Goal: Task Accomplishment & Management: Manage account settings

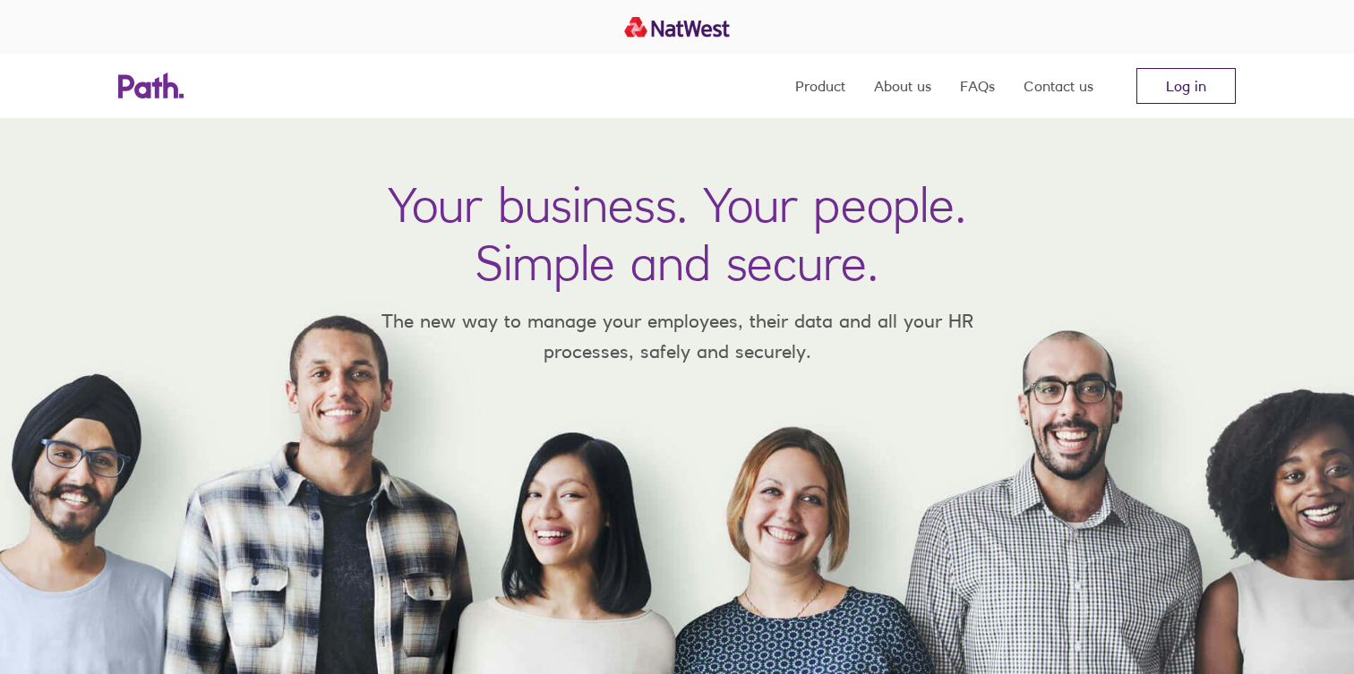
click at [1176, 85] on link "Log in" at bounding box center [1185, 86] width 99 height 36
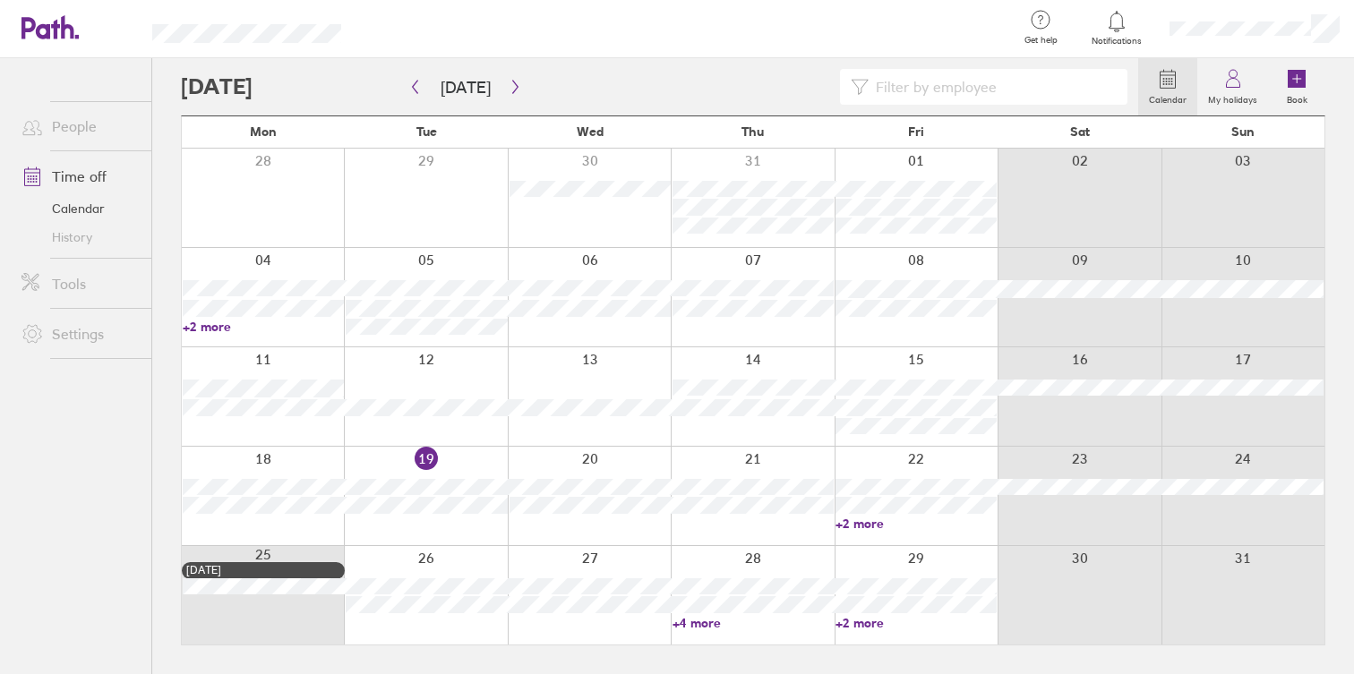
click at [688, 622] on link "+4 more" at bounding box center [752, 623] width 161 height 16
click at [509, 81] on icon "button" at bounding box center [515, 87] width 13 height 14
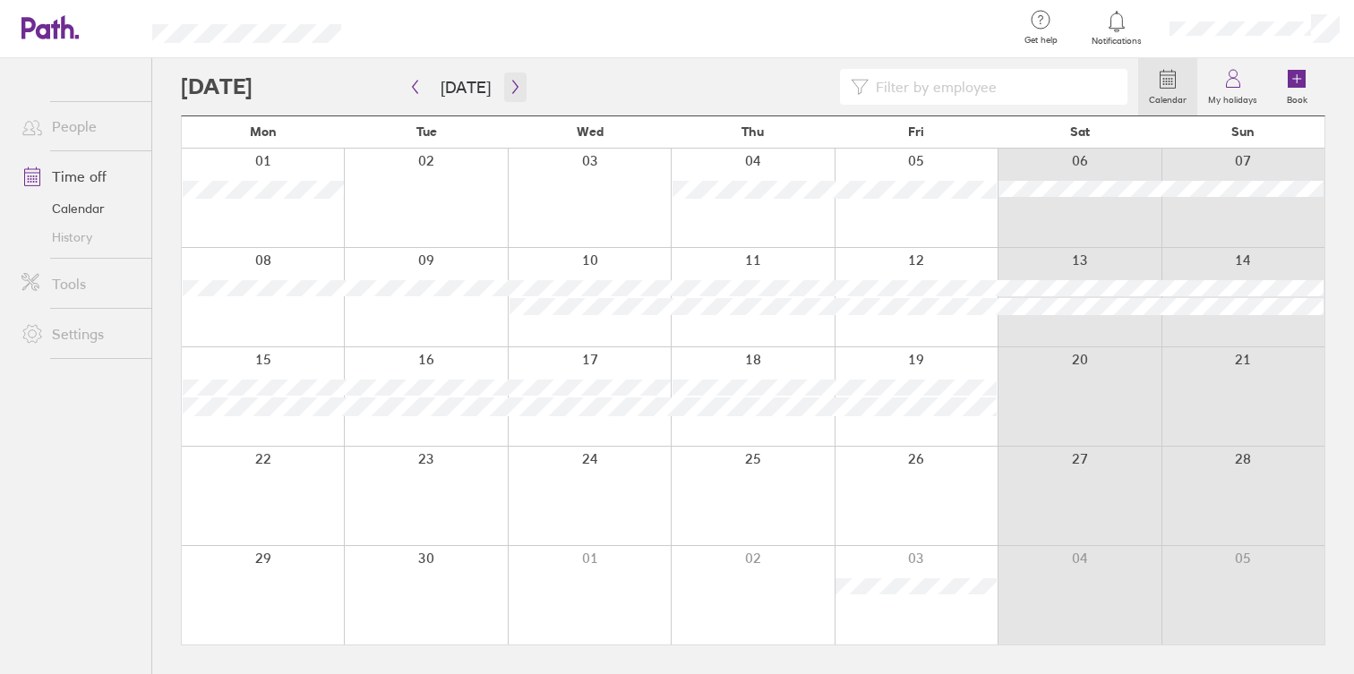
click at [509, 83] on icon "button" at bounding box center [515, 87] width 13 height 14
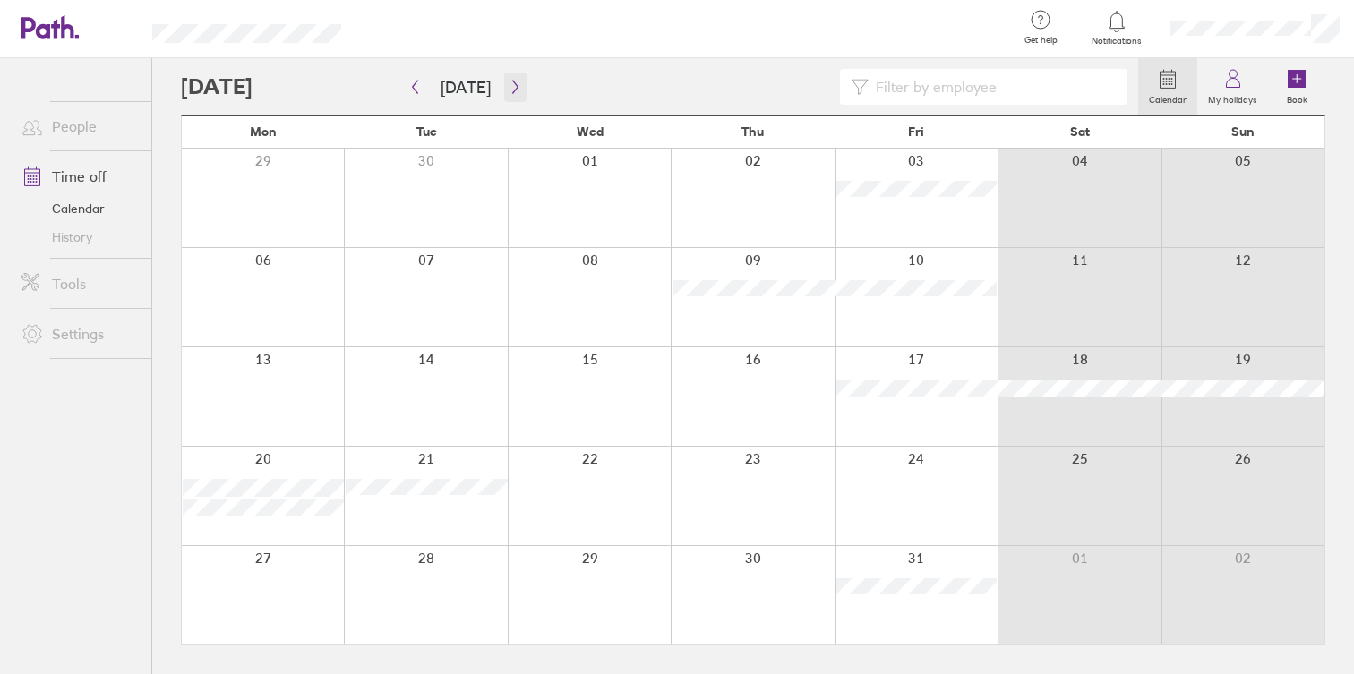
click at [509, 83] on icon "button" at bounding box center [515, 87] width 13 height 14
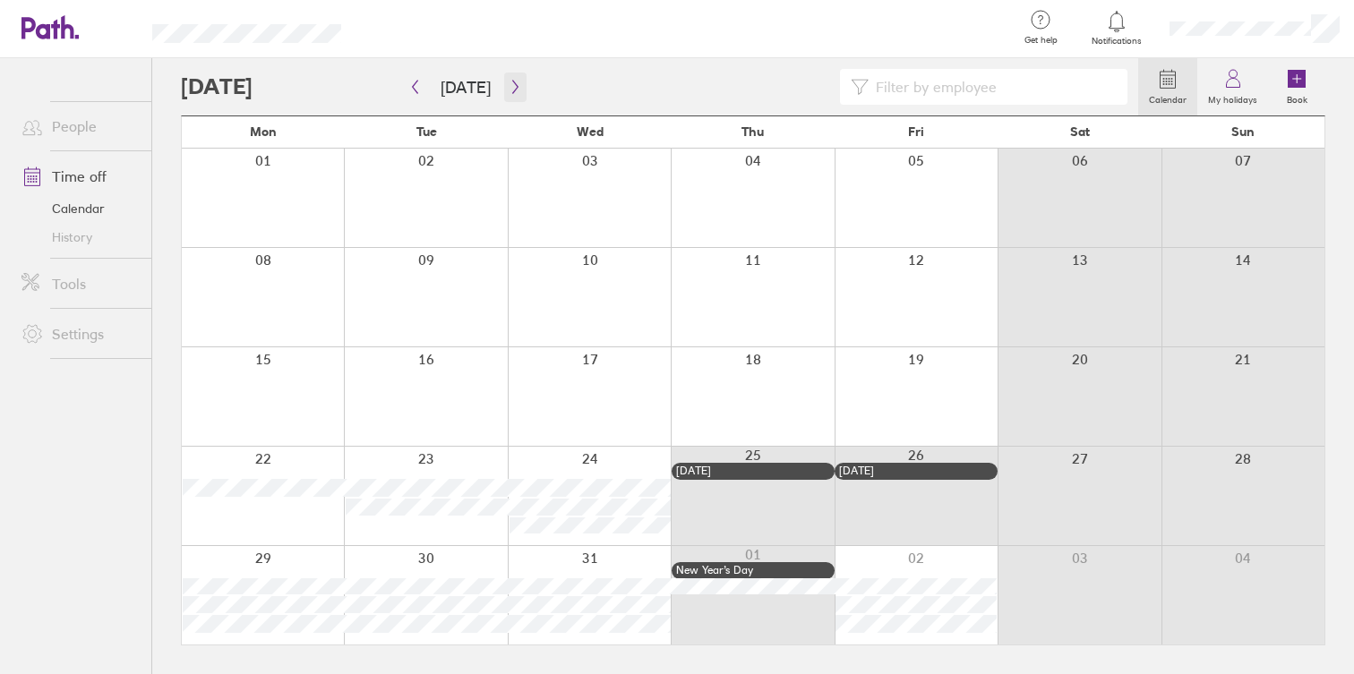
click at [509, 81] on icon "button" at bounding box center [515, 87] width 13 height 14
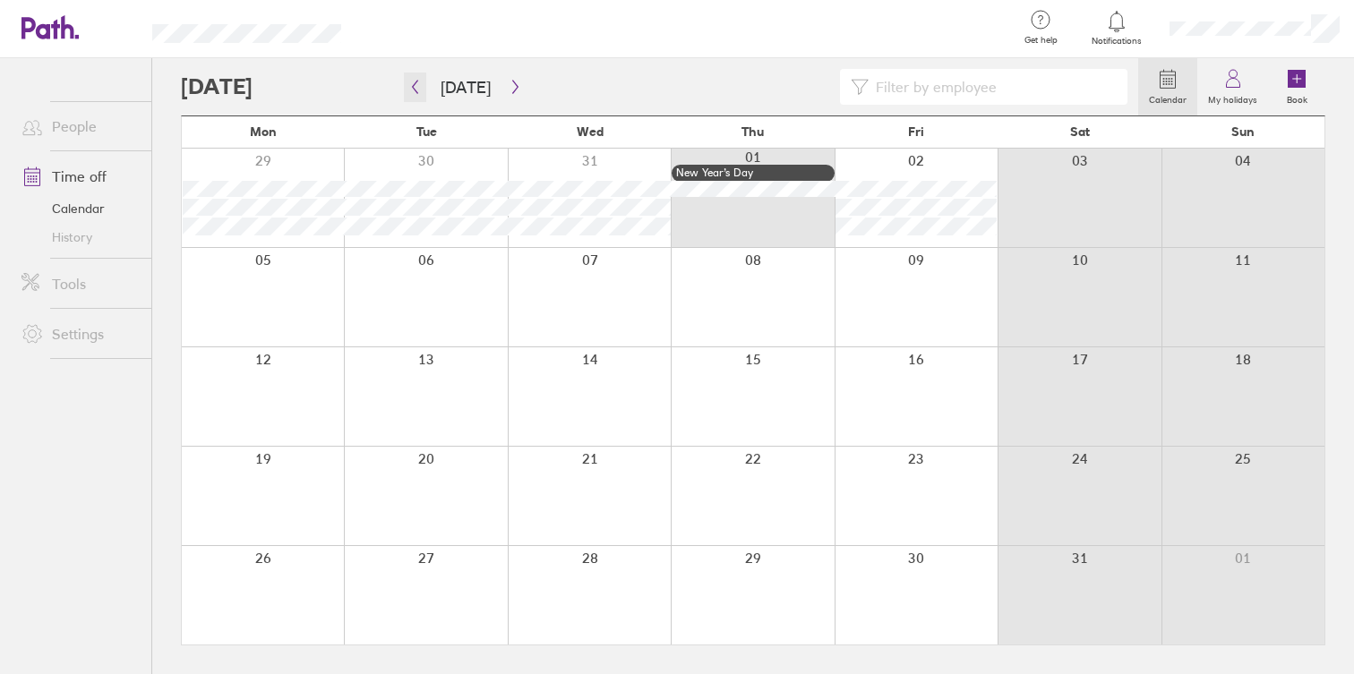
click at [415, 84] on icon "button" at bounding box center [414, 87] width 13 height 14
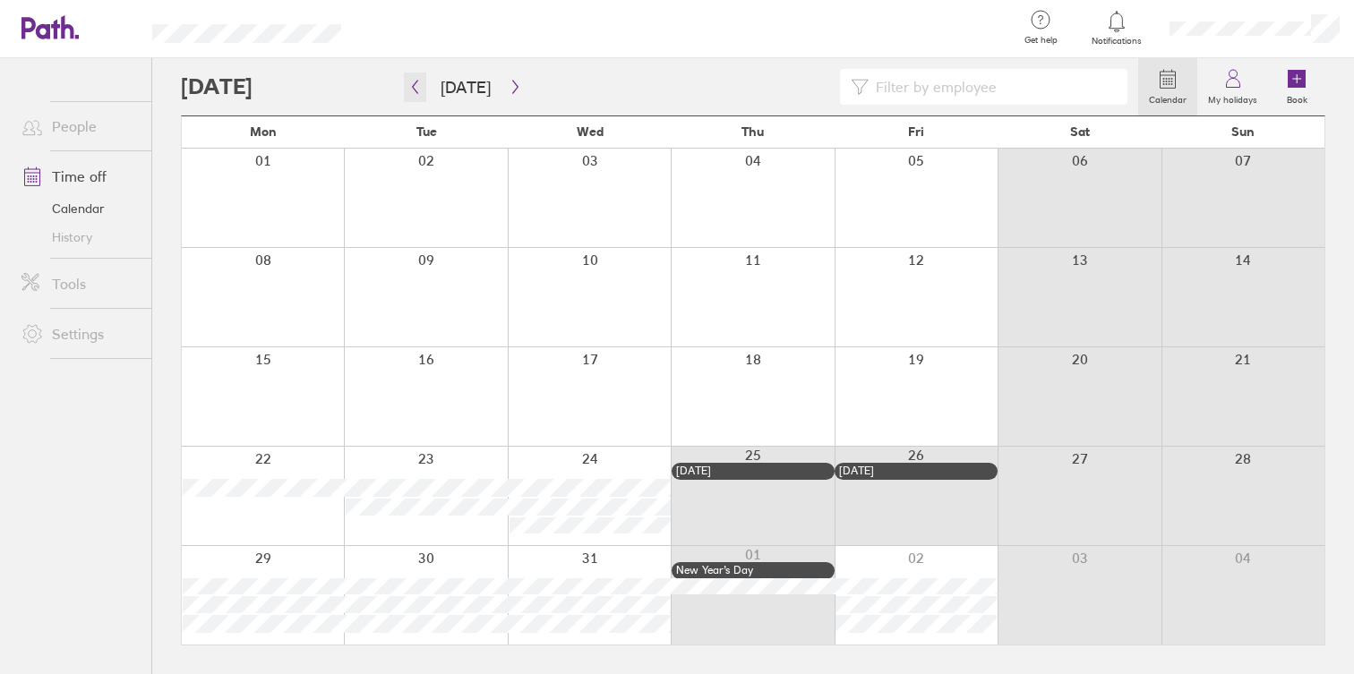
click at [415, 84] on icon "button" at bounding box center [414, 87] width 13 height 14
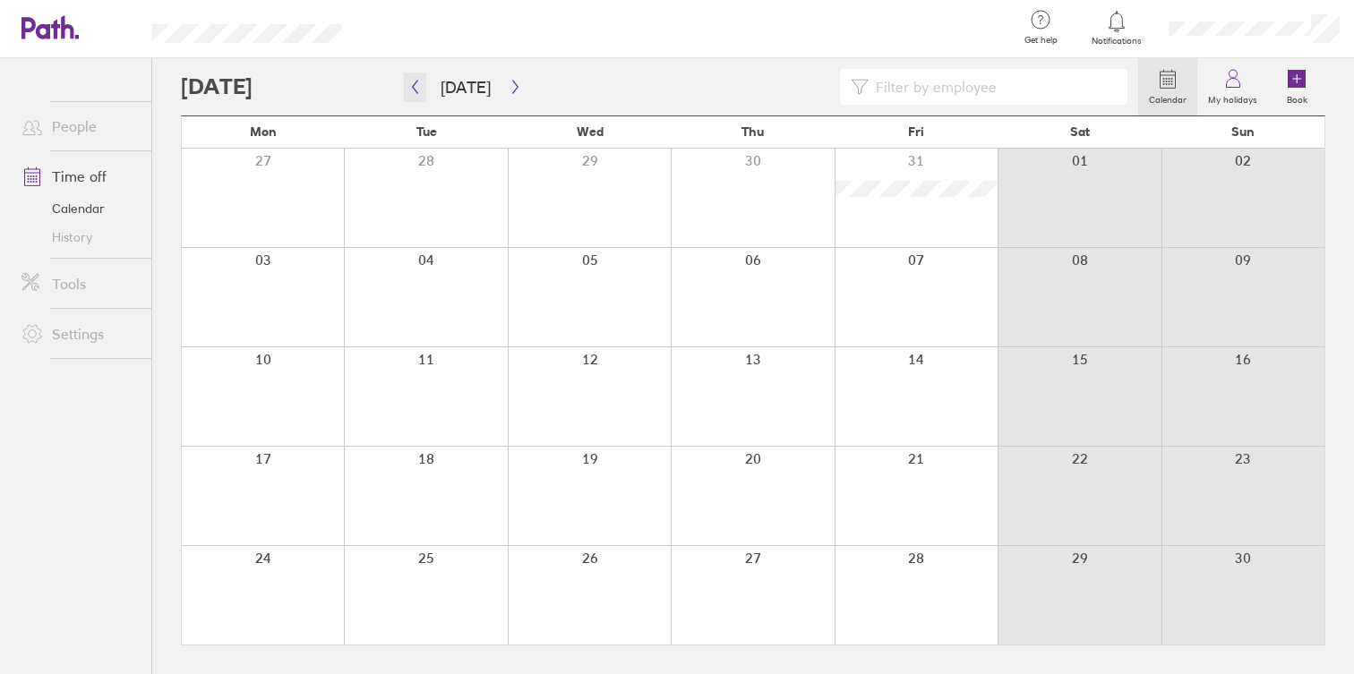
click at [415, 84] on icon "button" at bounding box center [414, 87] width 13 height 14
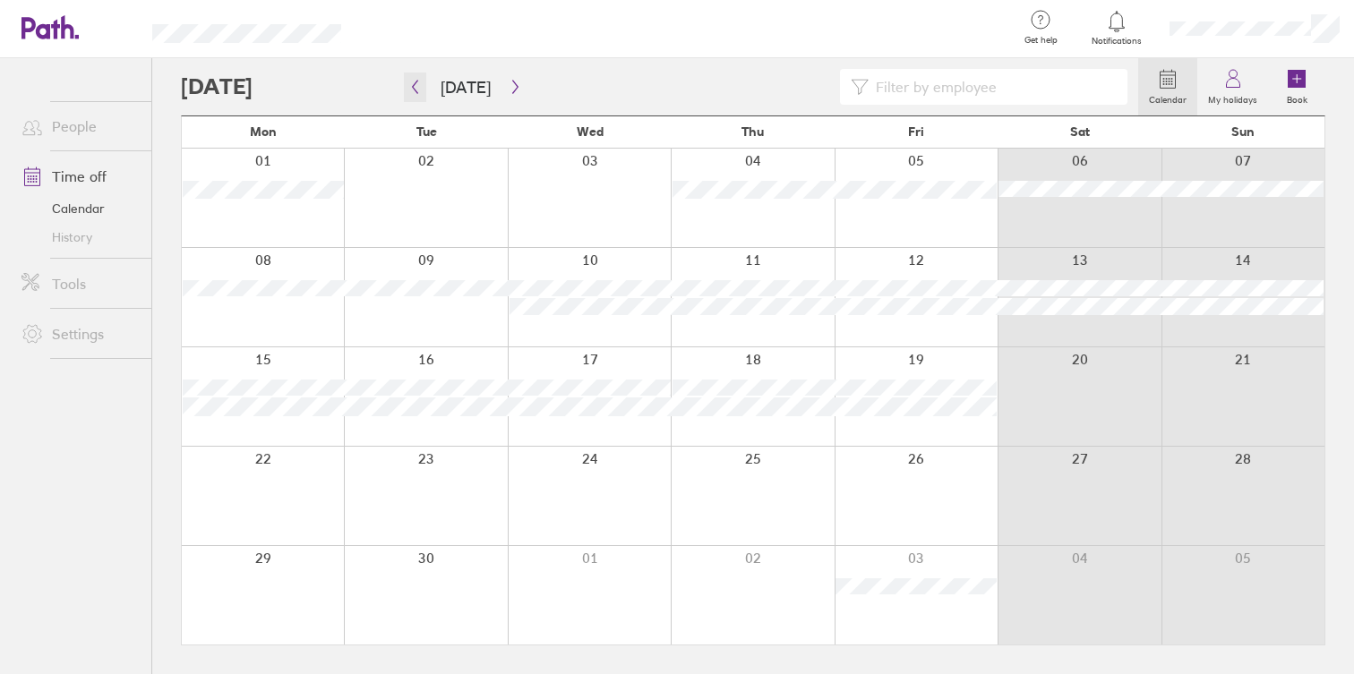
click at [415, 84] on icon "button" at bounding box center [414, 87] width 13 height 14
